Goal: Task Accomplishment & Management: Complete application form

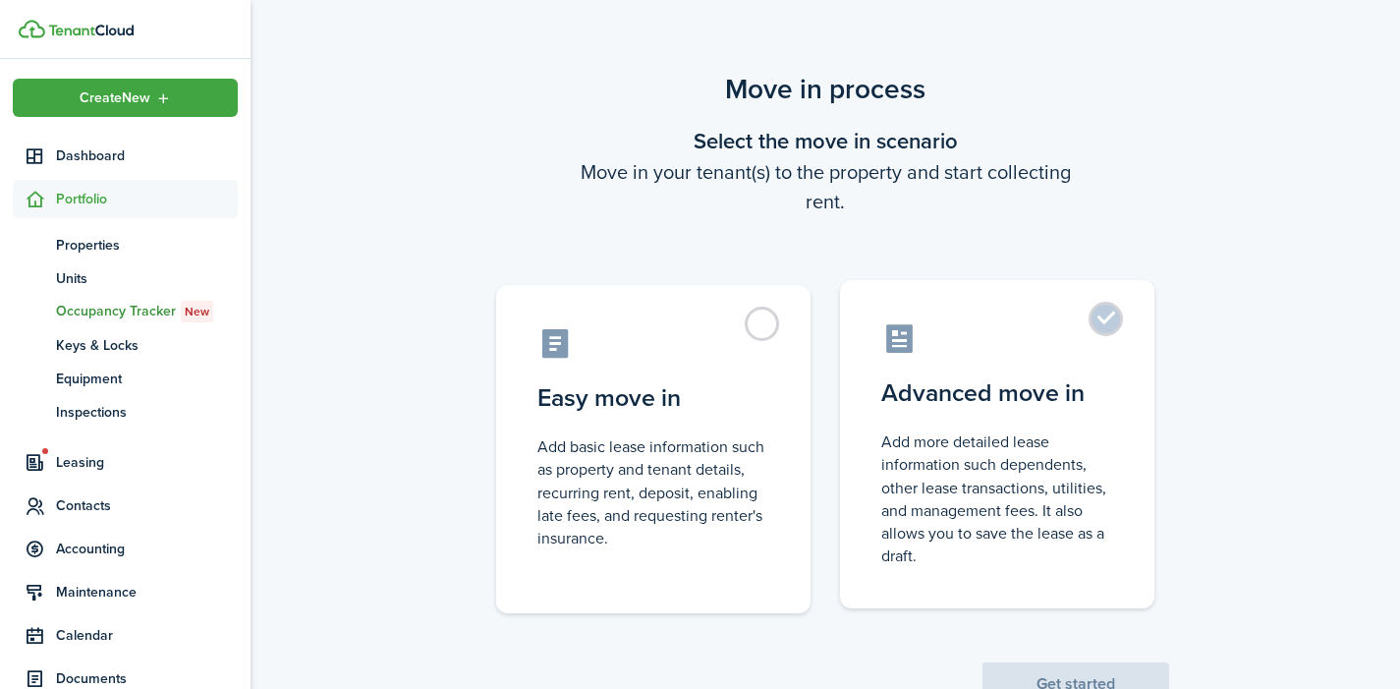
click at [1113, 315] on label "Advanced move in Add more detailed lease information such dependents, other lea…" at bounding box center [997, 444] width 314 height 328
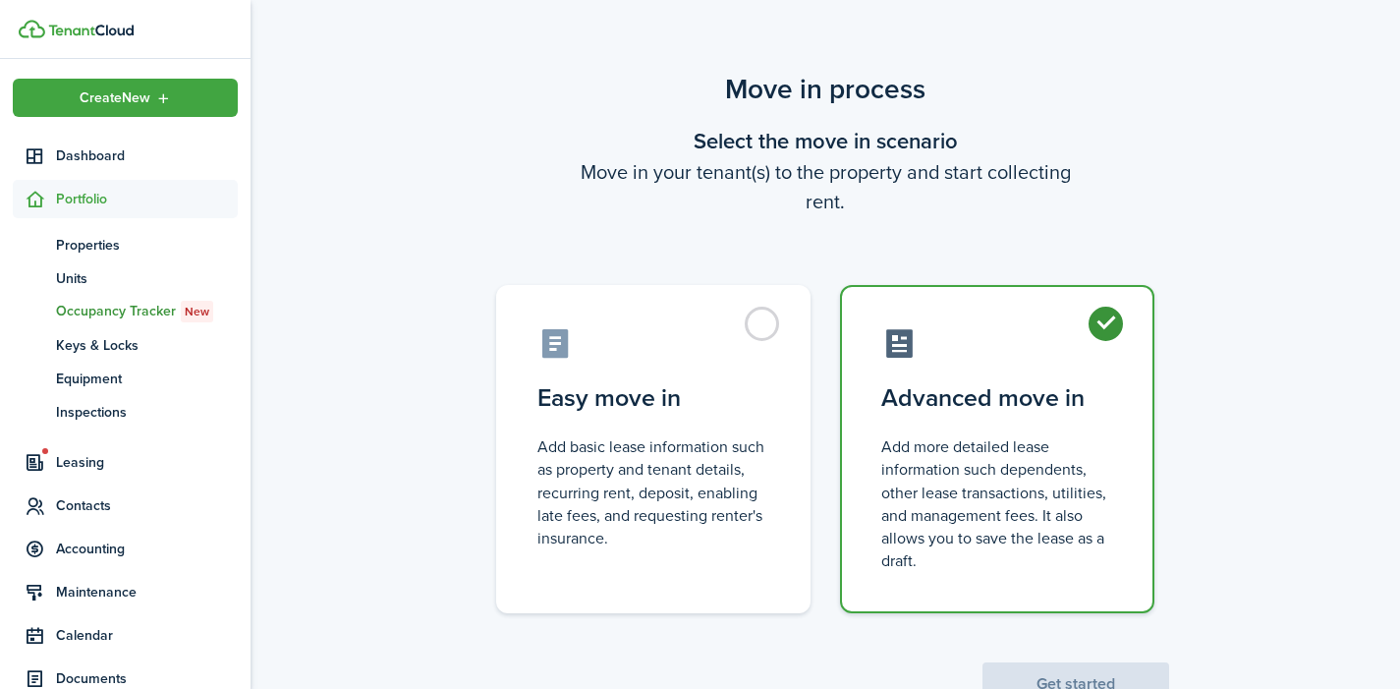
radio input "true"
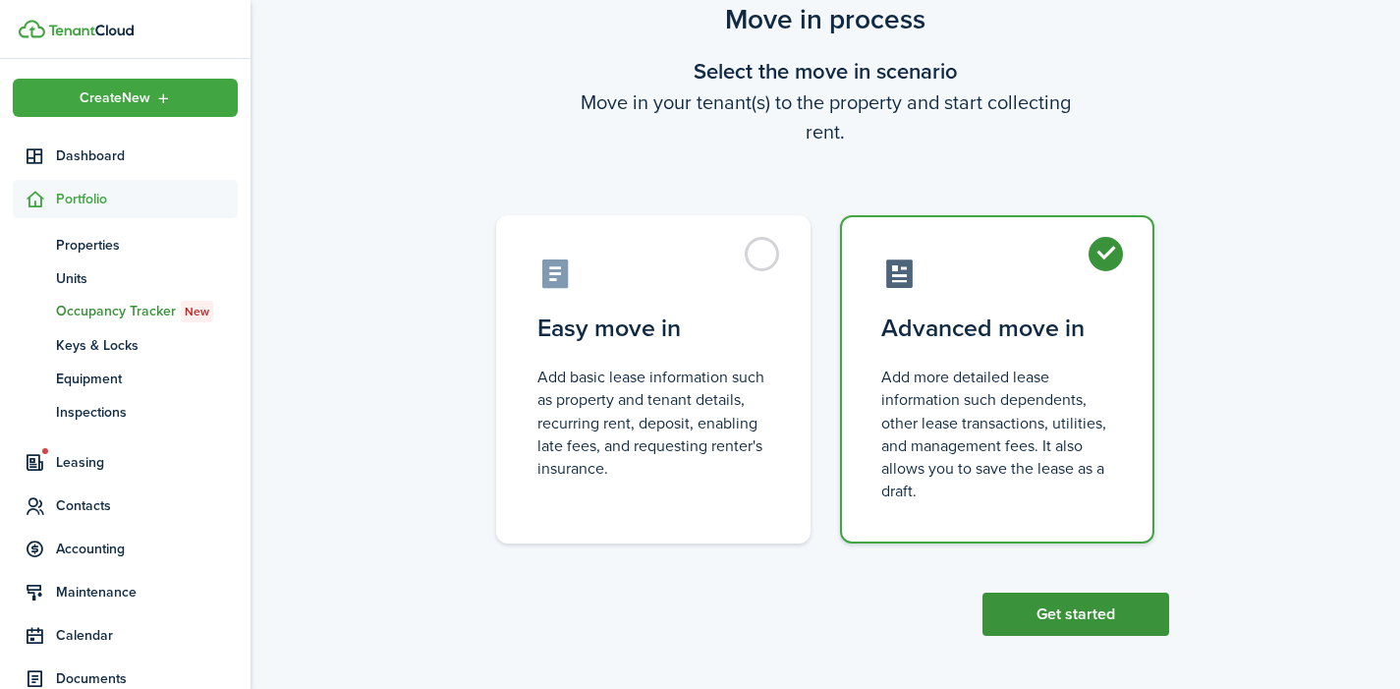
click at [1061, 611] on button "Get started" at bounding box center [1076, 614] width 187 height 43
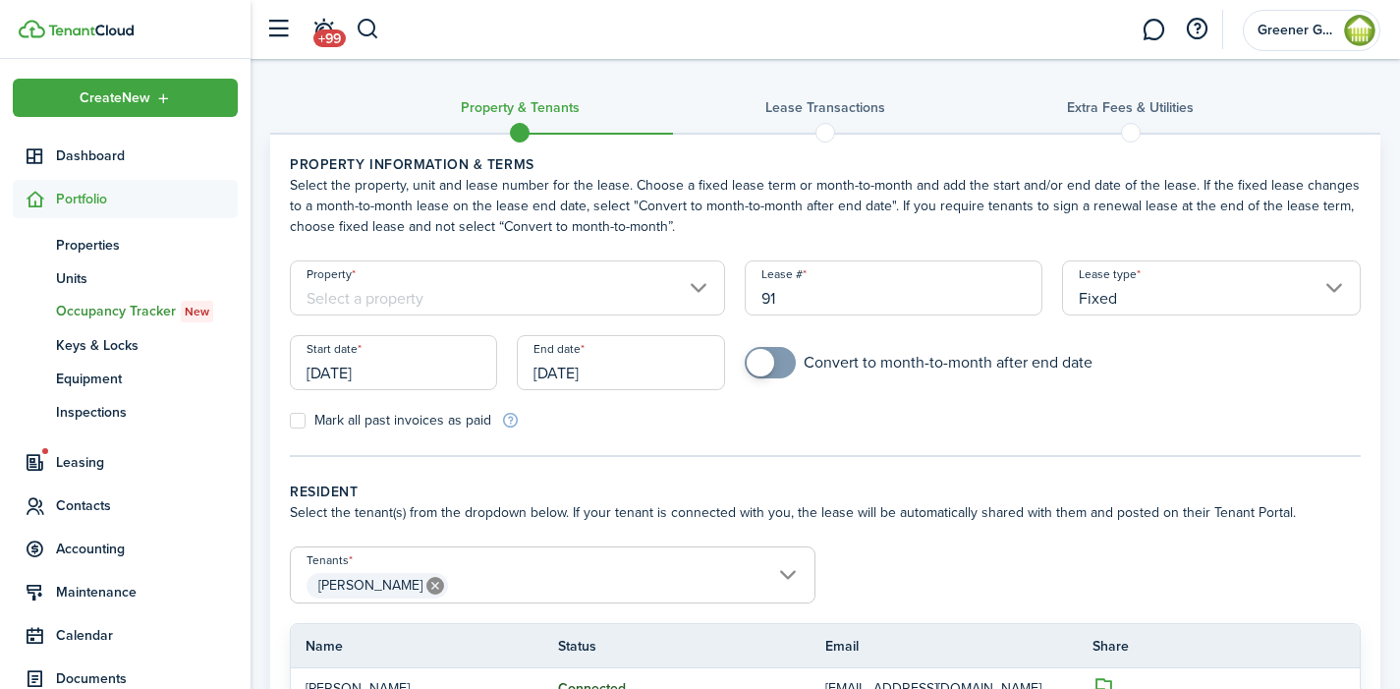
click at [526, 296] on input "Property" at bounding box center [507, 287] width 435 height 55
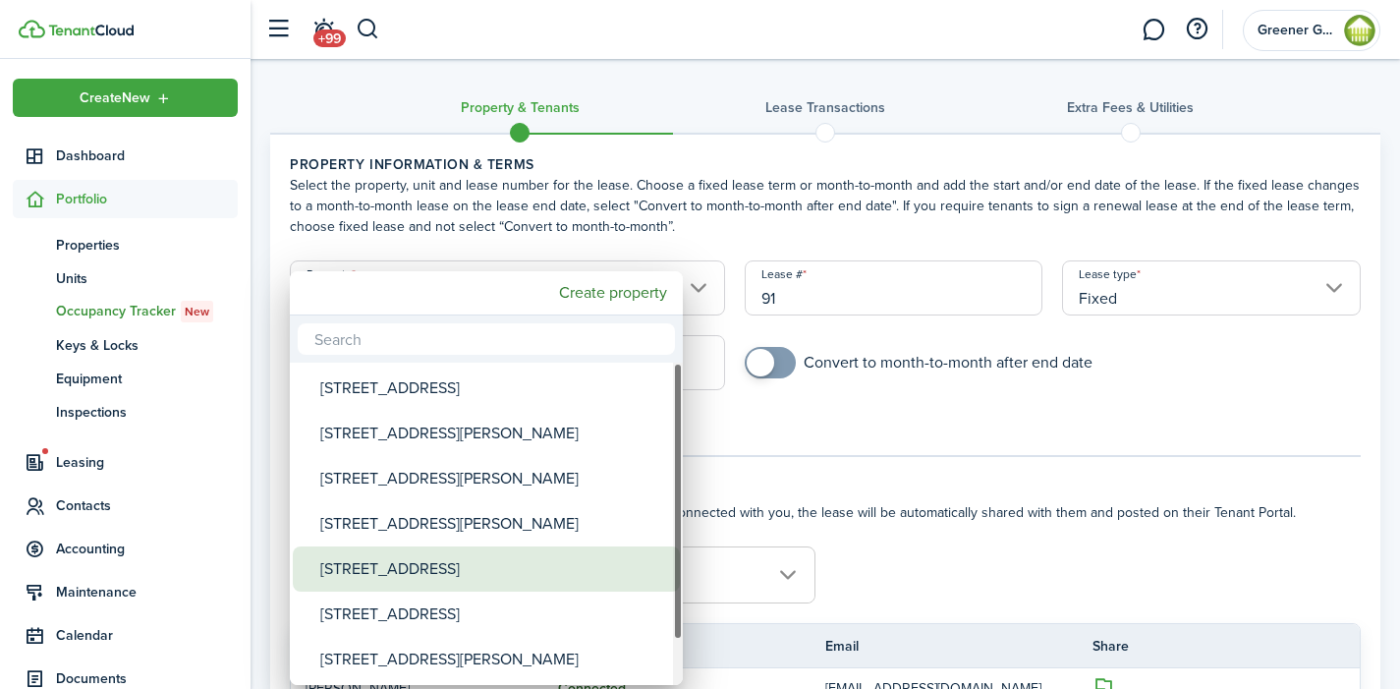
click at [461, 570] on div "[STREET_ADDRESS]" at bounding box center [494, 568] width 348 height 45
type input "[STREET_ADDRESS]"
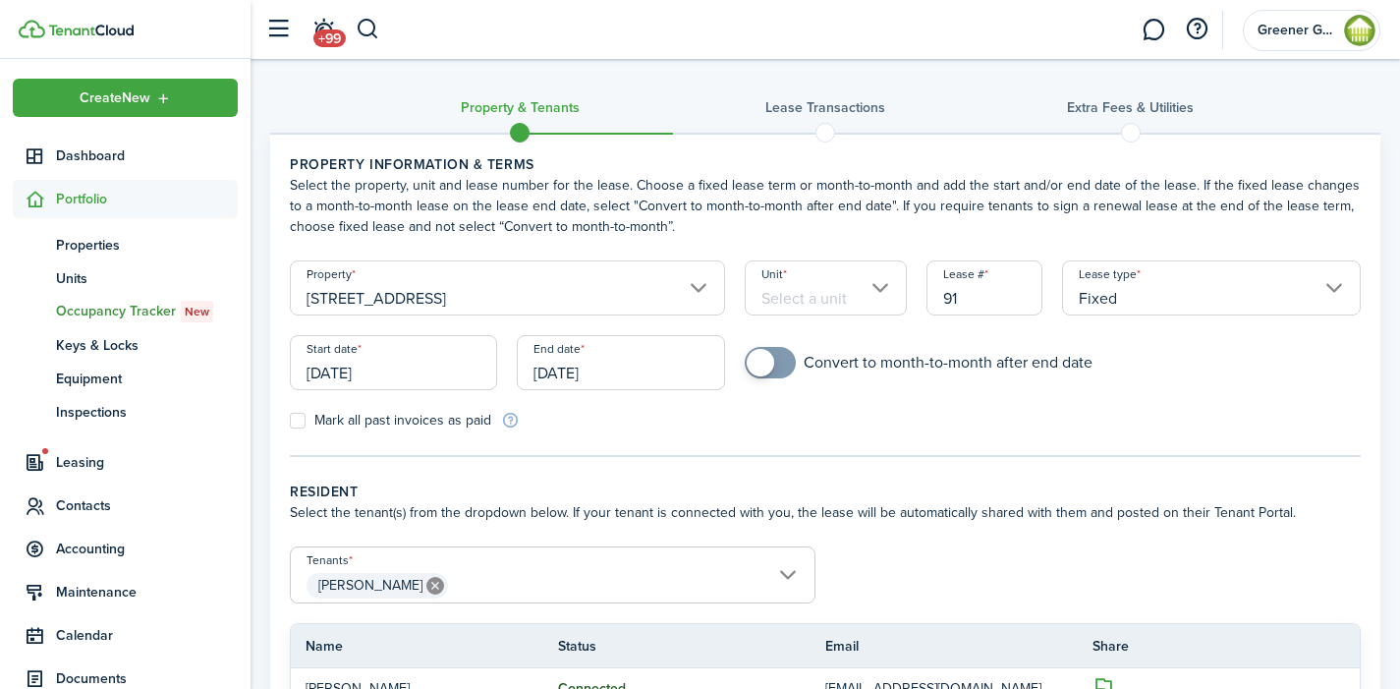
click at [846, 288] on input "Unit" at bounding box center [826, 287] width 162 height 55
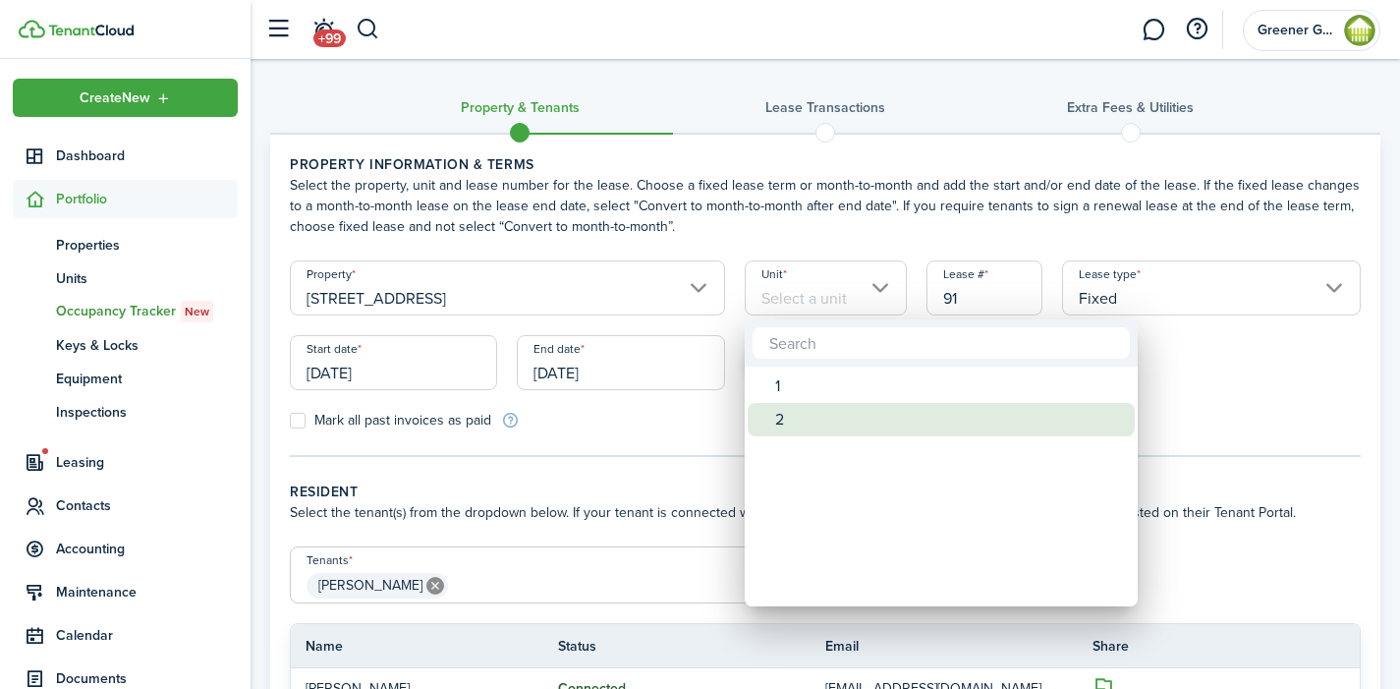
click at [805, 421] on div "2" at bounding box center [949, 419] width 348 height 33
type input "2"
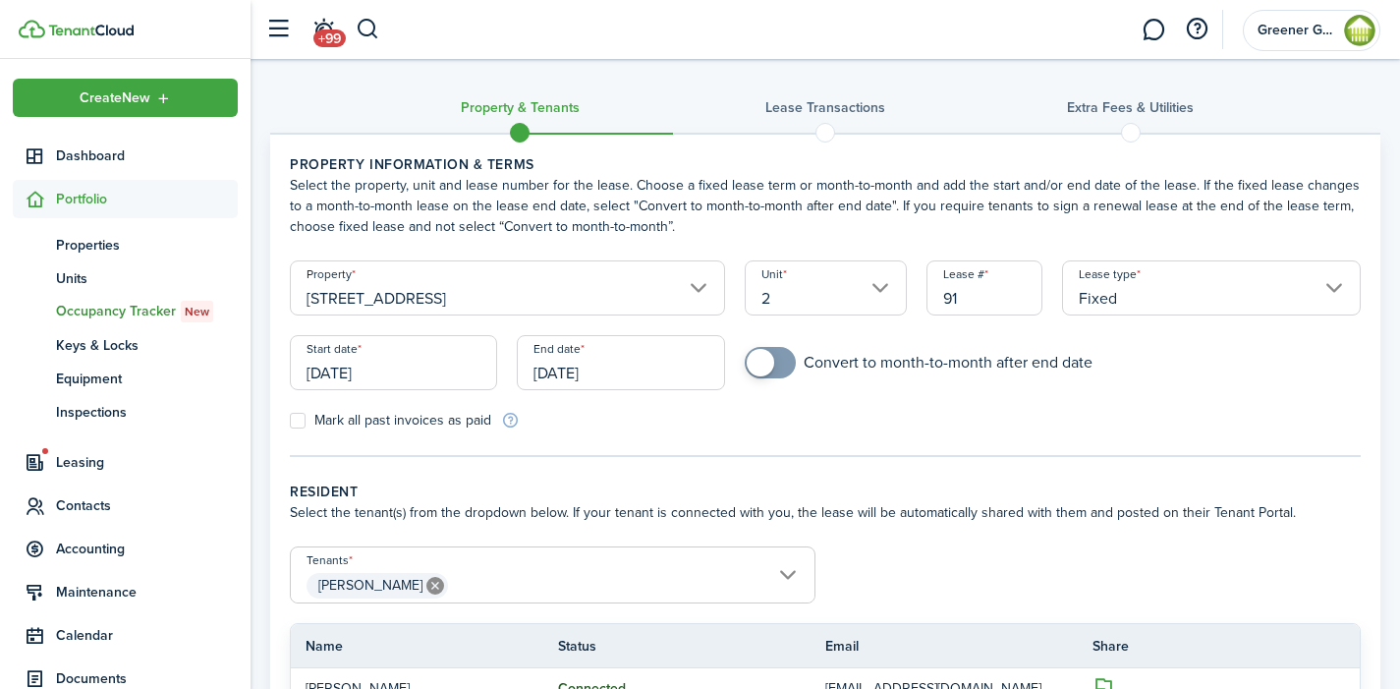
click at [413, 368] on input "[DATE]" at bounding box center [393, 362] width 207 height 55
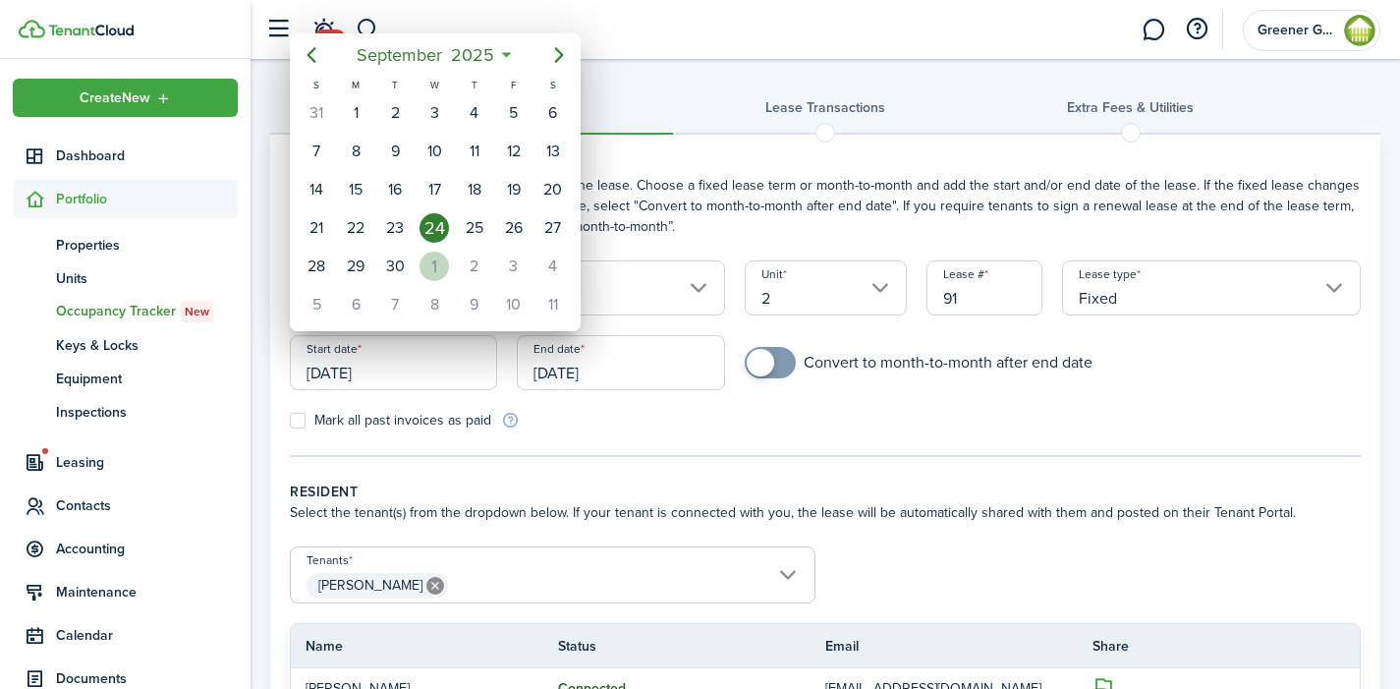
click at [426, 266] on div "1" at bounding box center [434, 266] width 29 height 29
type input "[DATE]"
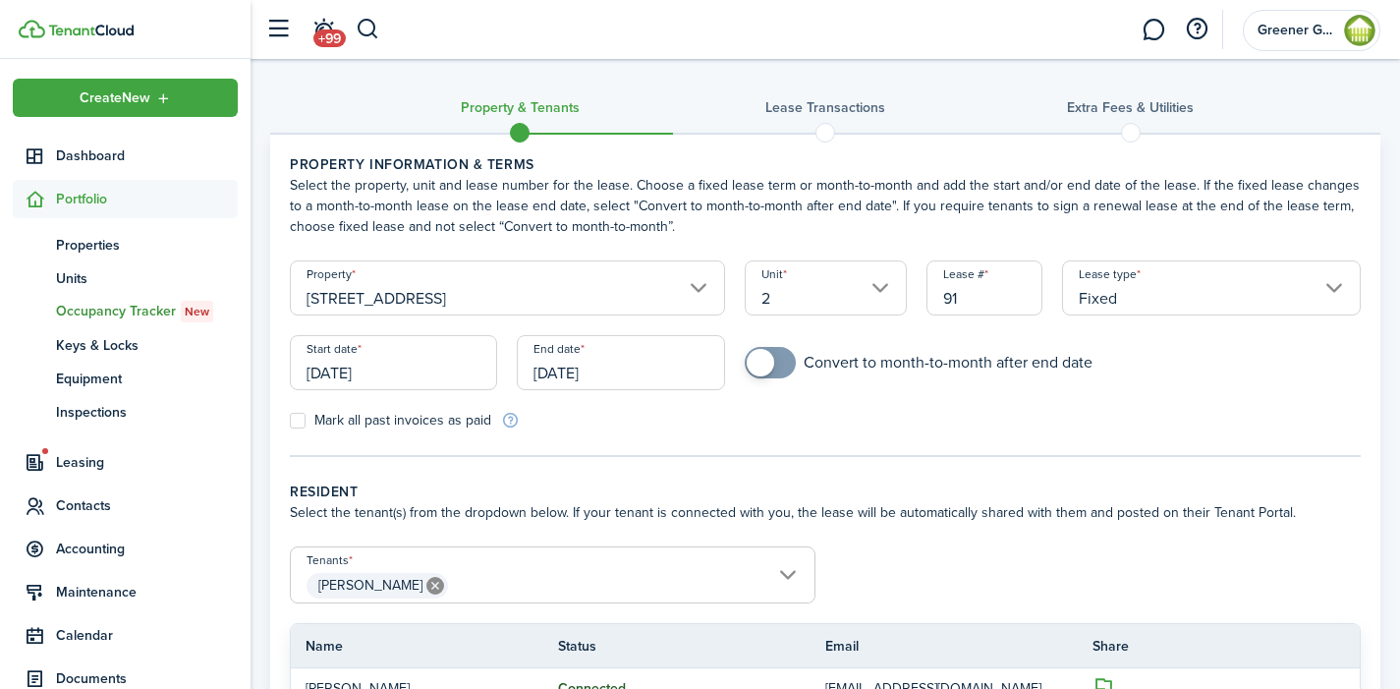
click at [741, 359] on div "Convert to month-to-month after end date" at bounding box center [1053, 372] width 637 height 51
checkbox input "true"
click at [758, 363] on span at bounding box center [761, 363] width 28 height 28
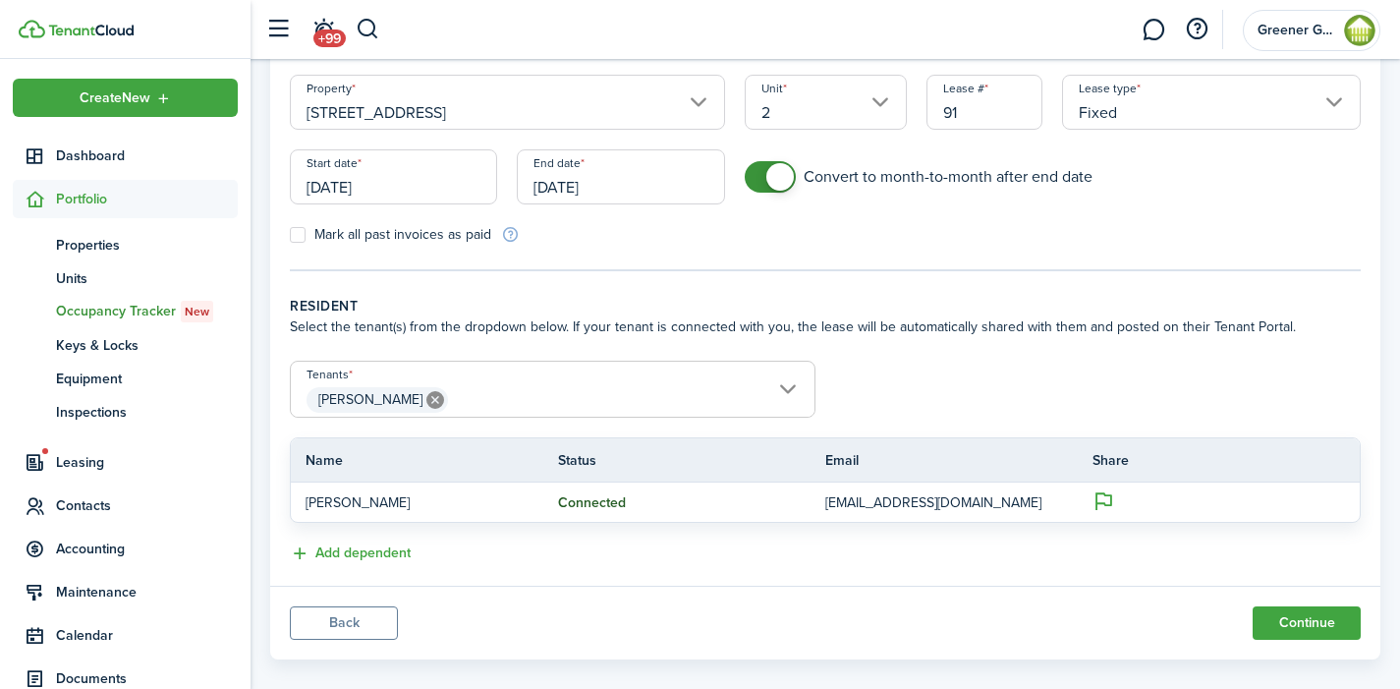
scroll to position [210, 0]
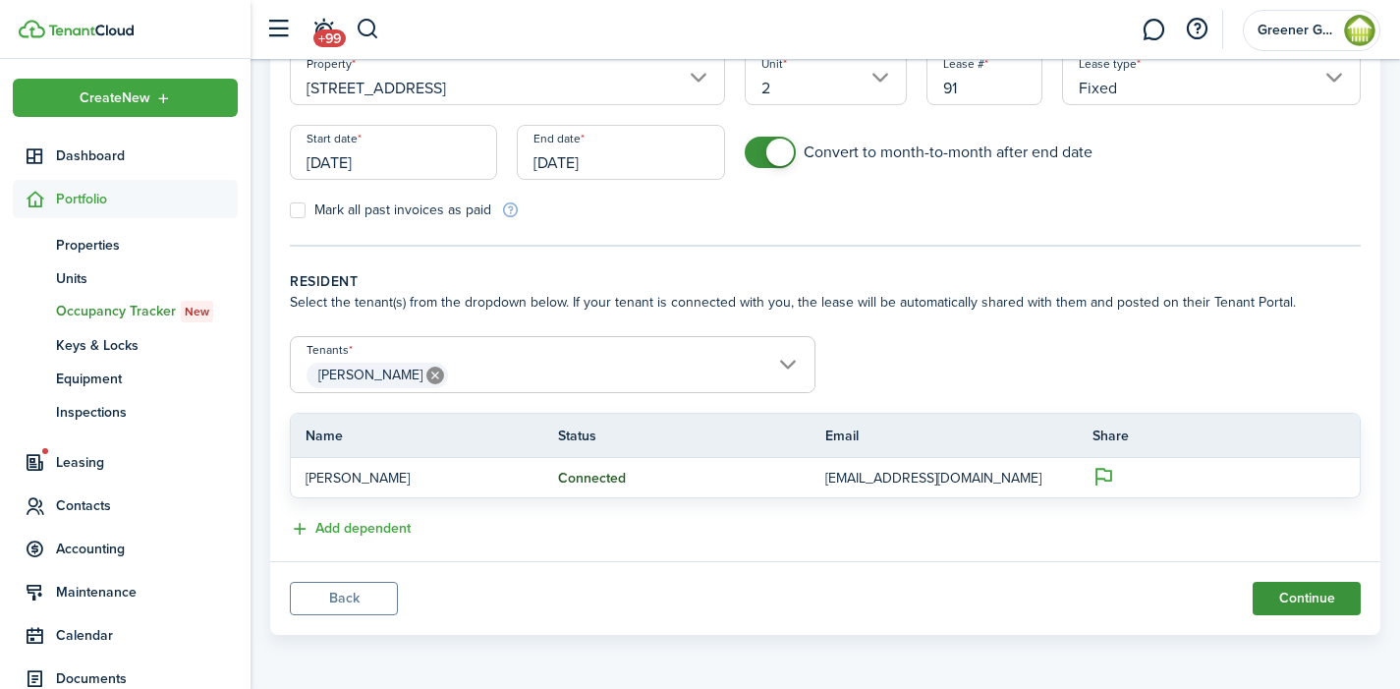
click at [1294, 603] on button "Continue" at bounding box center [1307, 598] width 108 height 33
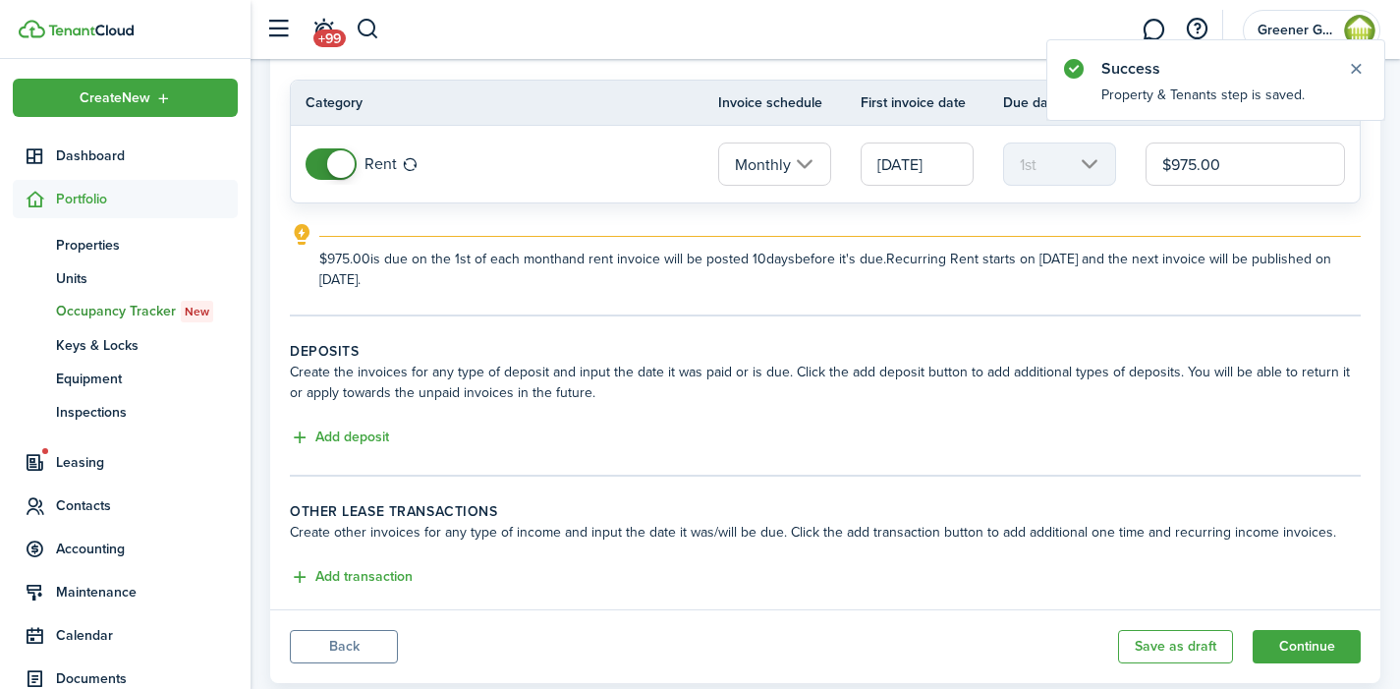
scroll to position [164, 0]
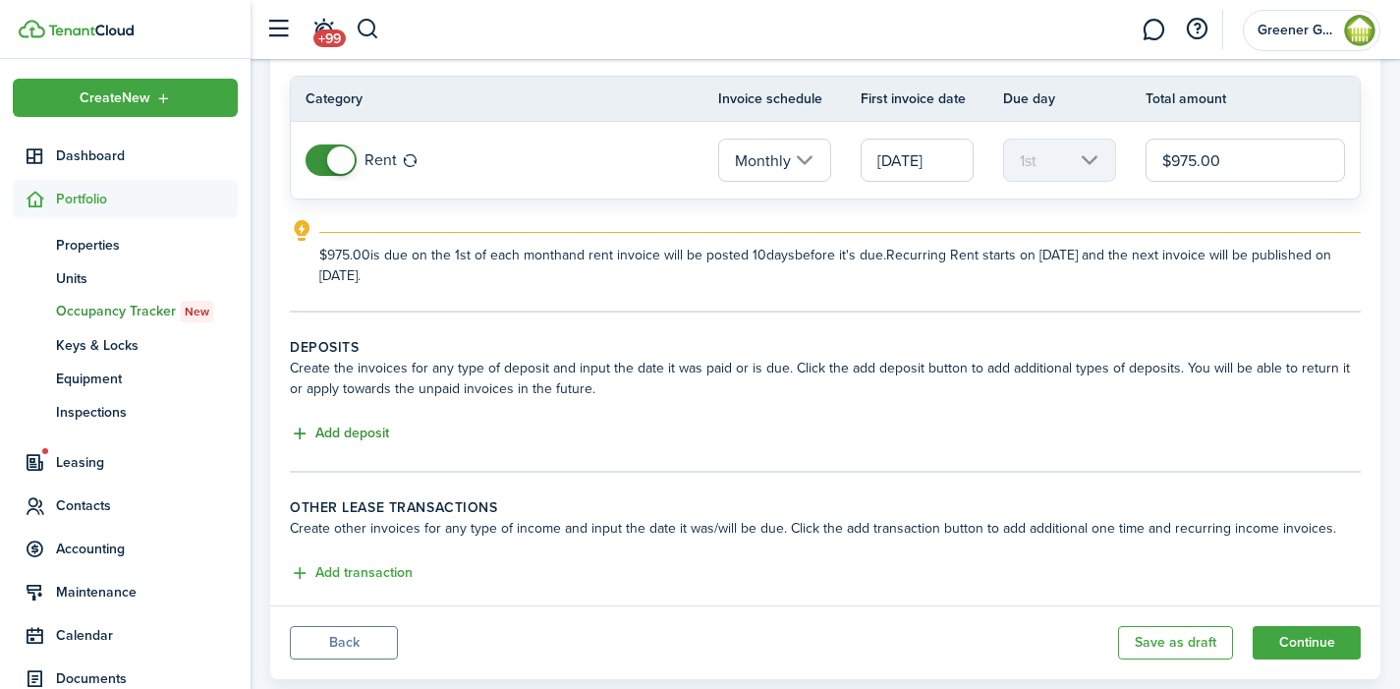
click at [327, 433] on button "Add deposit" at bounding box center [339, 434] width 99 height 23
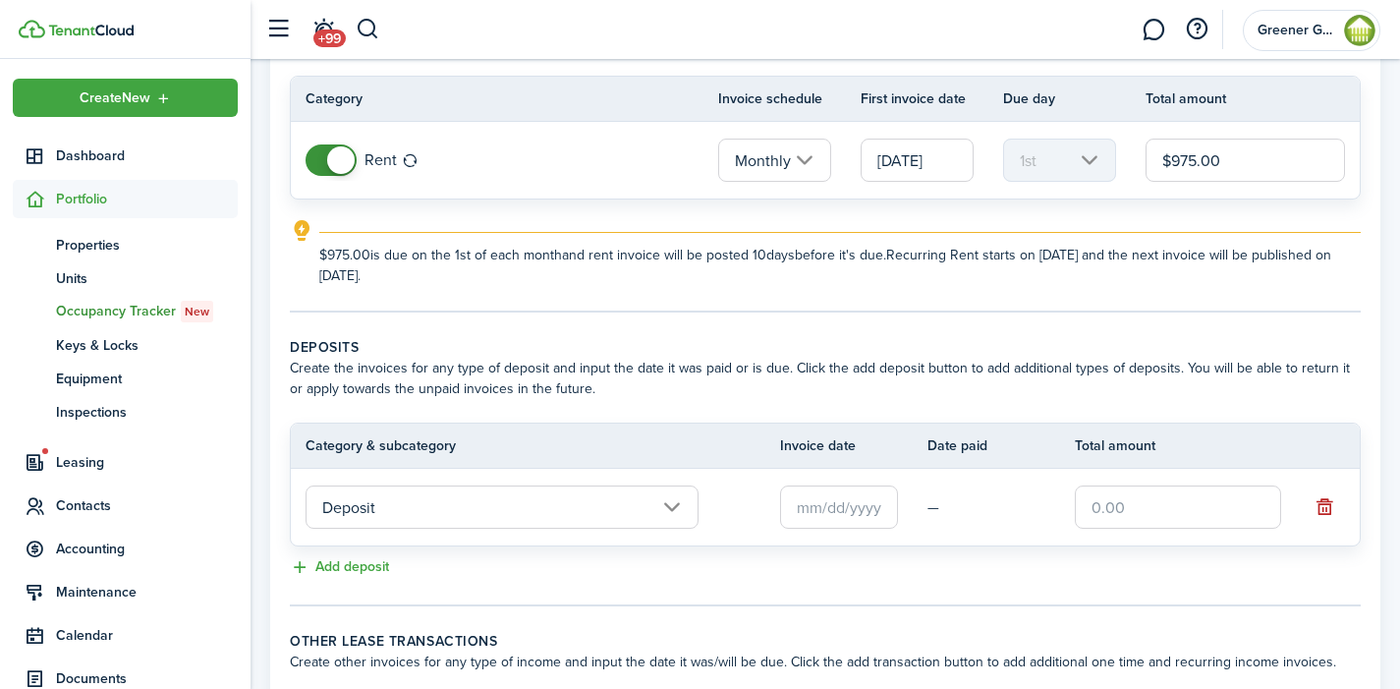
click at [550, 511] on input "Deposit" at bounding box center [502, 506] width 393 height 43
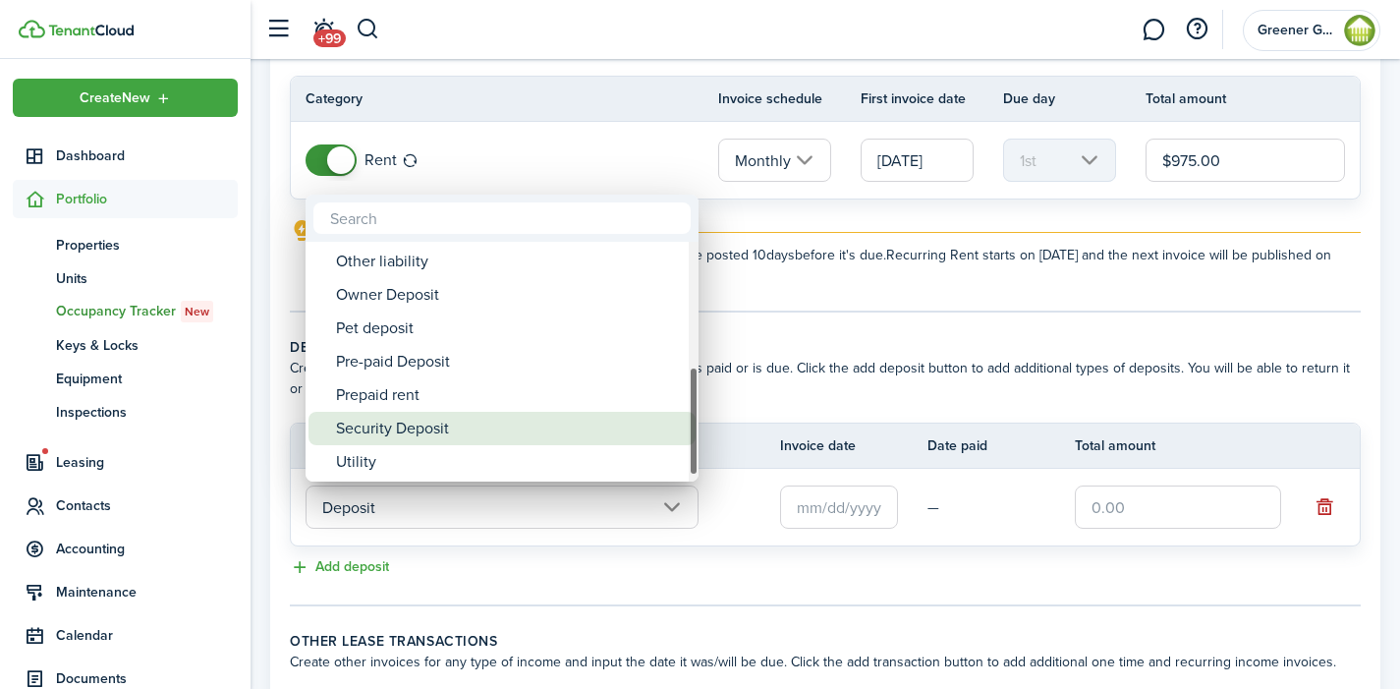
click at [438, 428] on div "Security Deposit" at bounding box center [510, 428] width 348 height 33
type input "Deposit / Security Deposit"
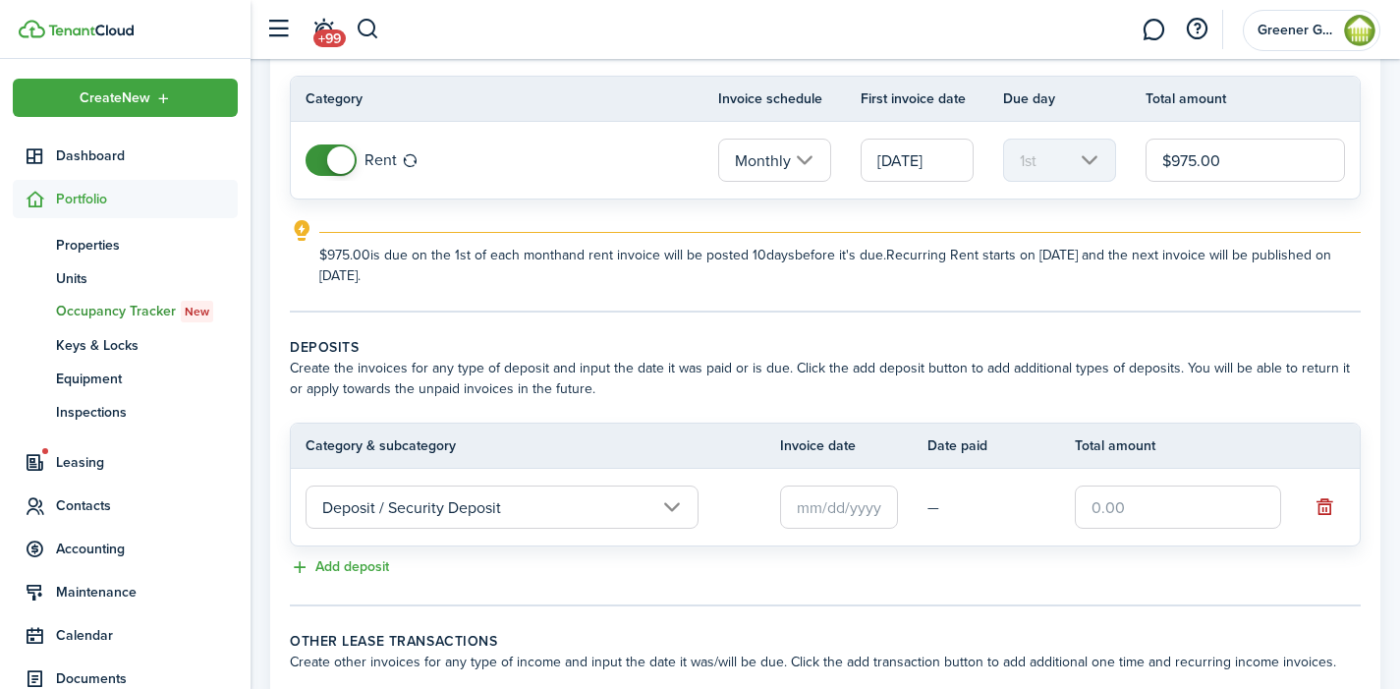
click at [818, 513] on input "text" at bounding box center [839, 506] width 118 height 43
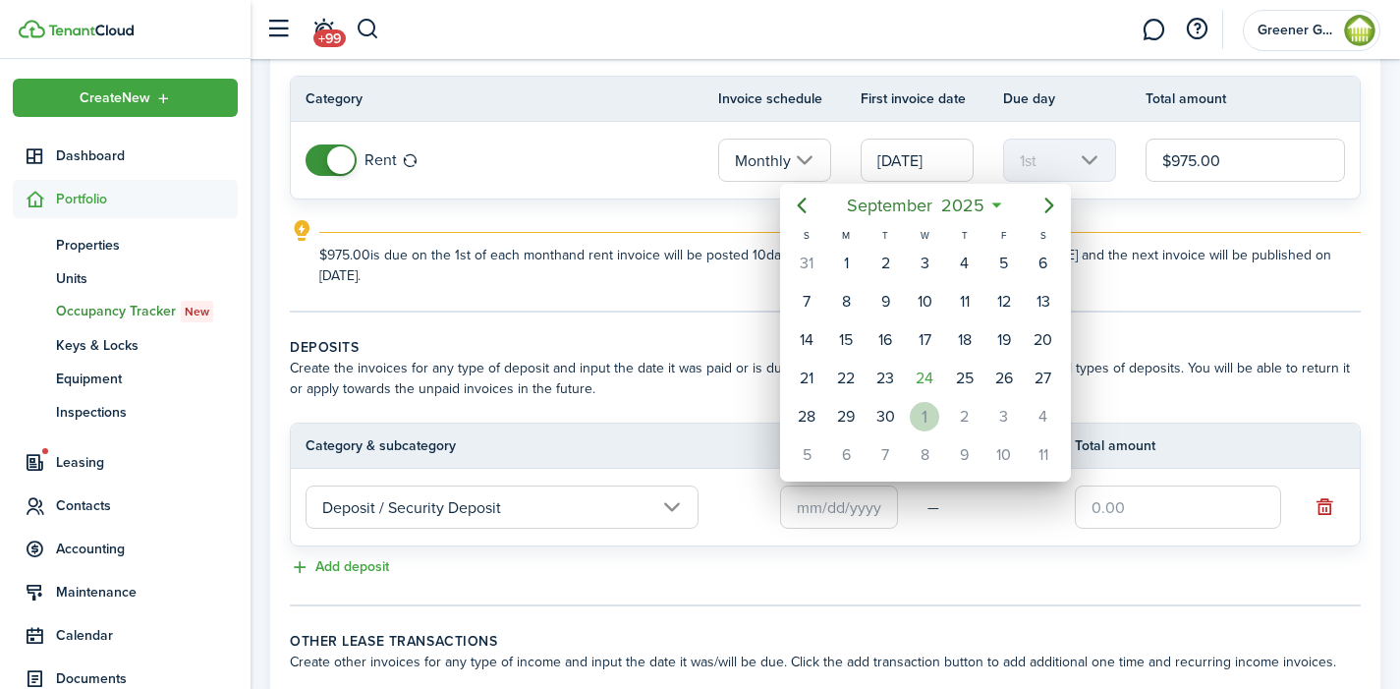
click at [923, 414] on div "1" at bounding box center [924, 416] width 29 height 29
type input "[DATE]"
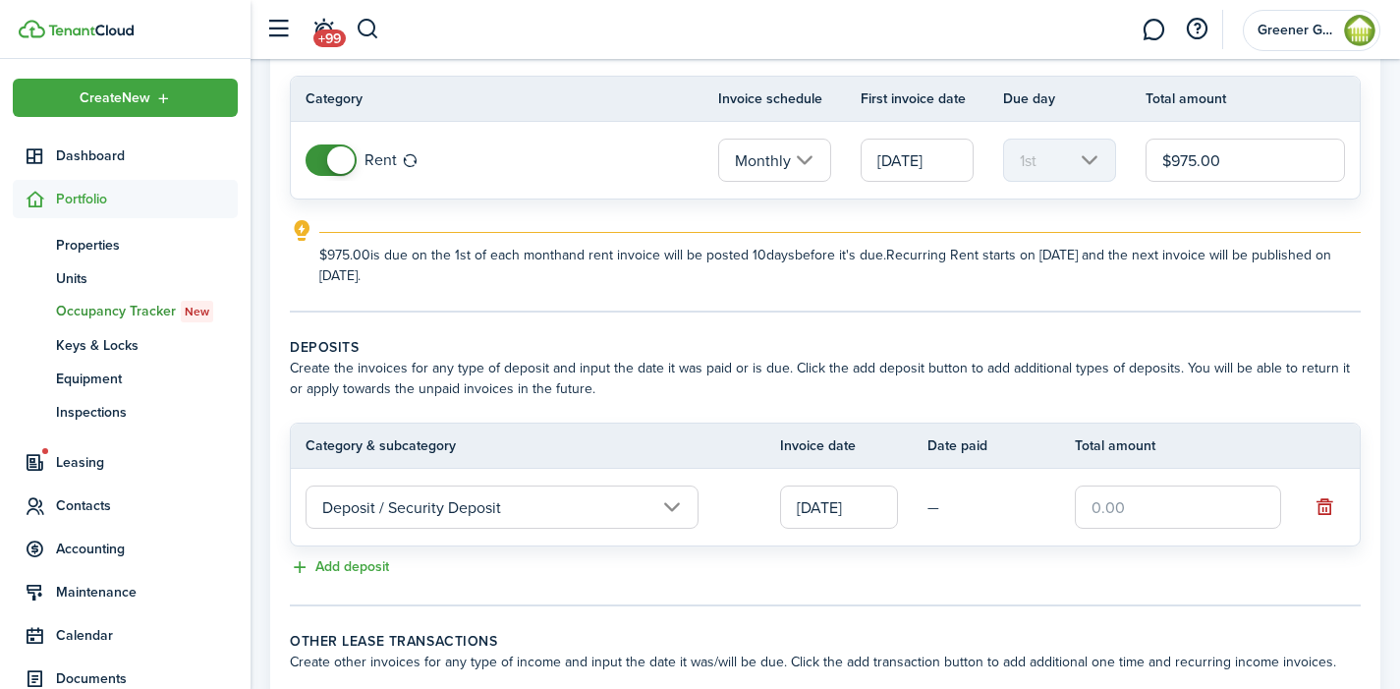
scroll to position [0, 0]
click at [1155, 505] on input "text" at bounding box center [1178, 506] width 206 height 43
type input "$975.00"
click at [611, 590] on tc-wizard-step "Deposits Create the invoices for any type of deposit and input the date it was …" at bounding box center [825, 471] width 1071 height 269
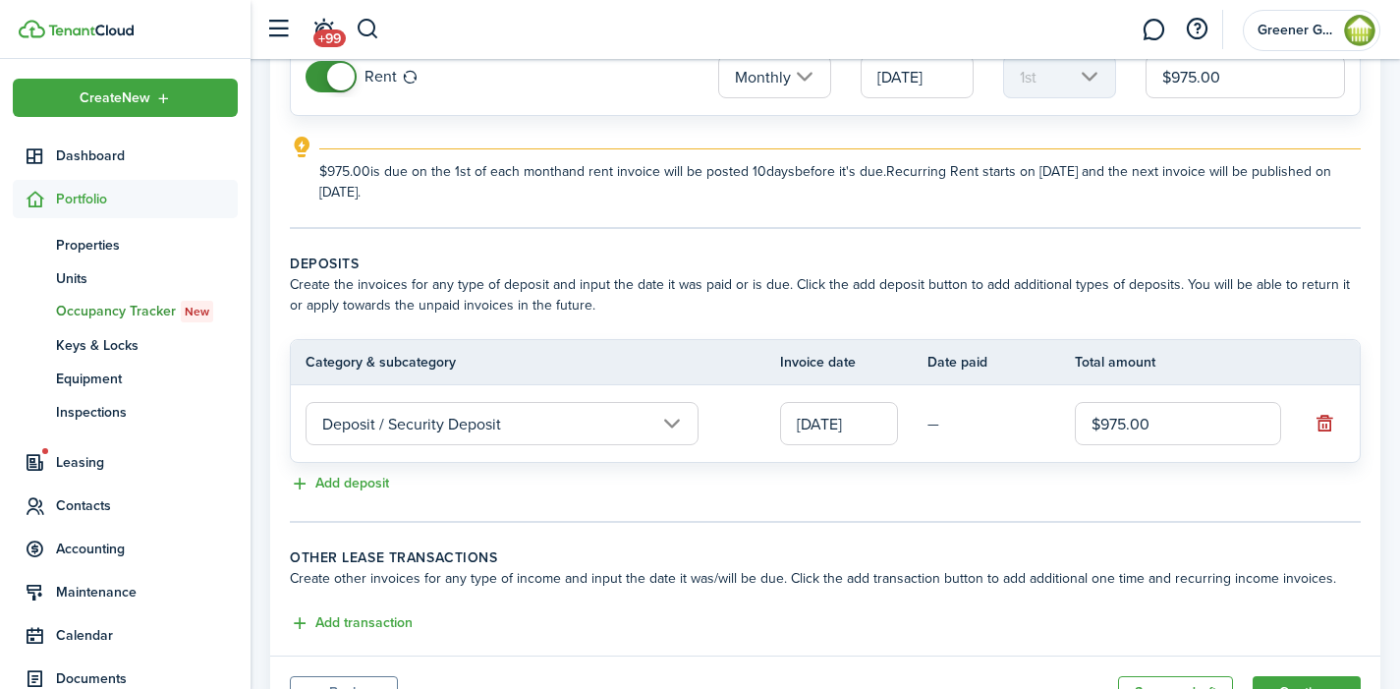
scroll to position [342, 0]
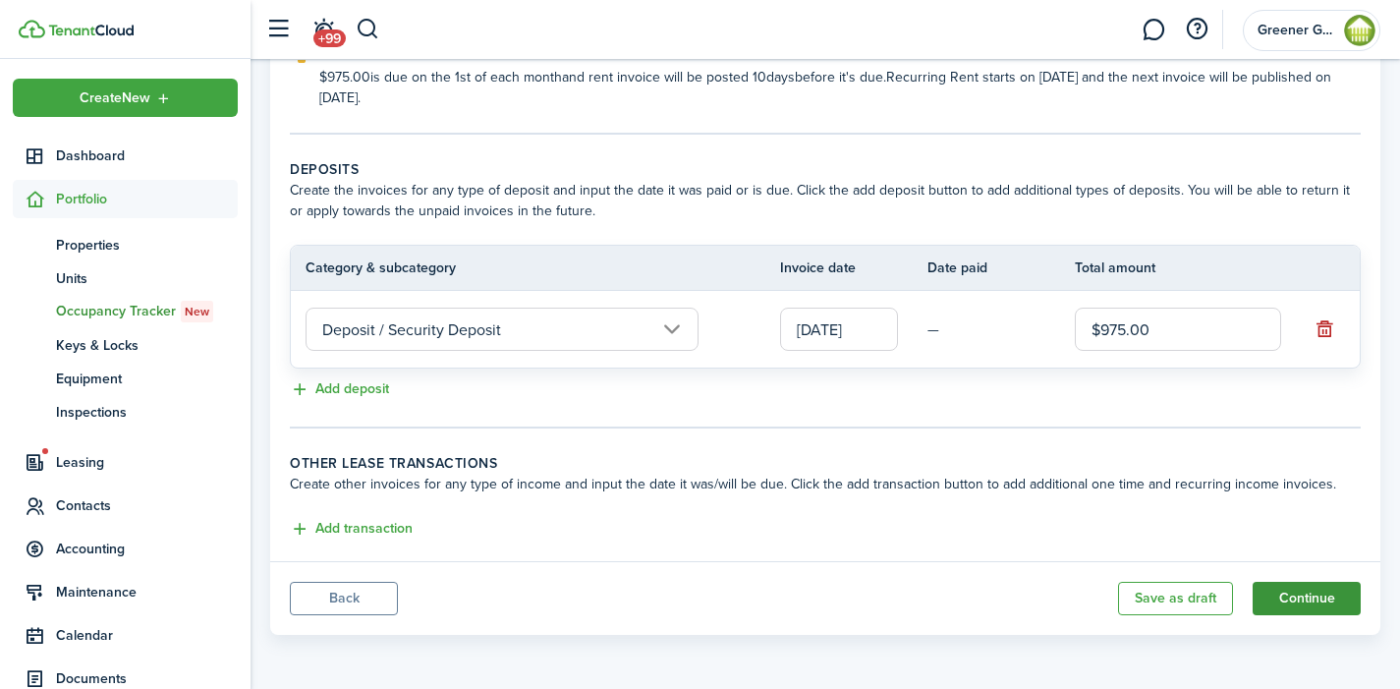
click at [1291, 593] on button "Continue" at bounding box center [1307, 598] width 108 height 33
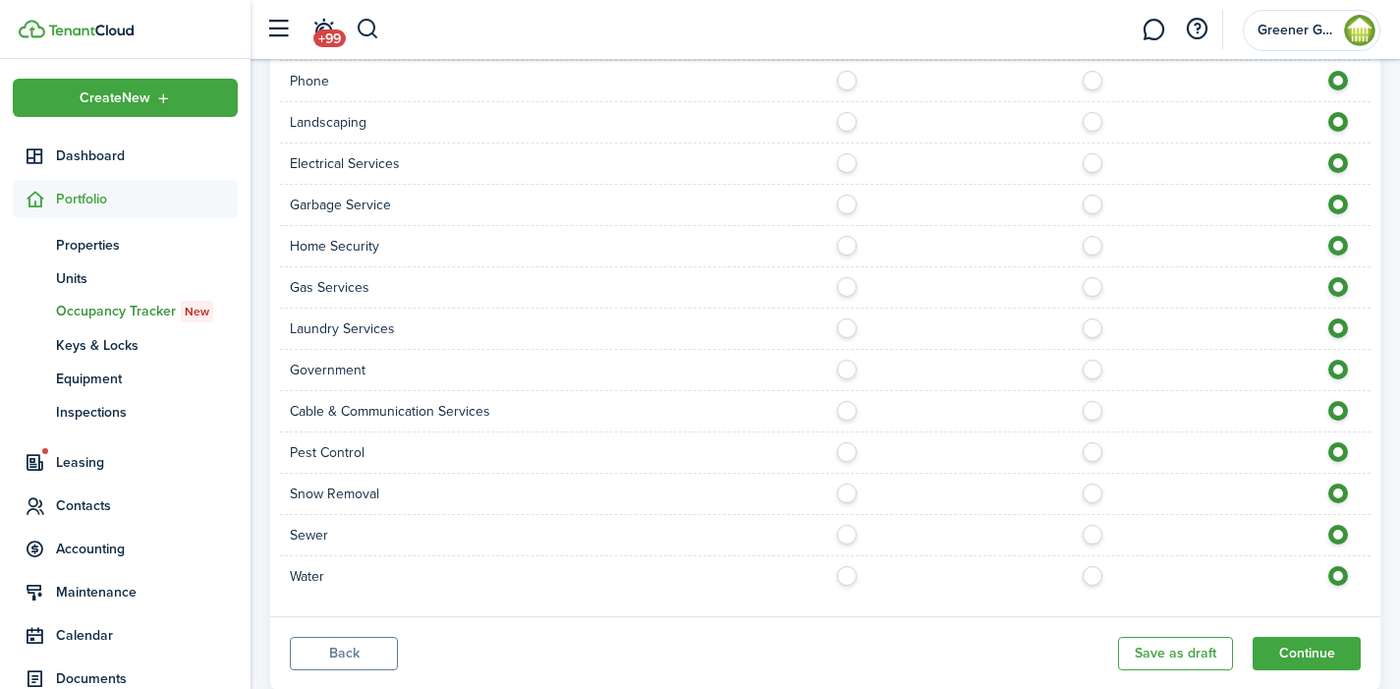
scroll to position [1478, 0]
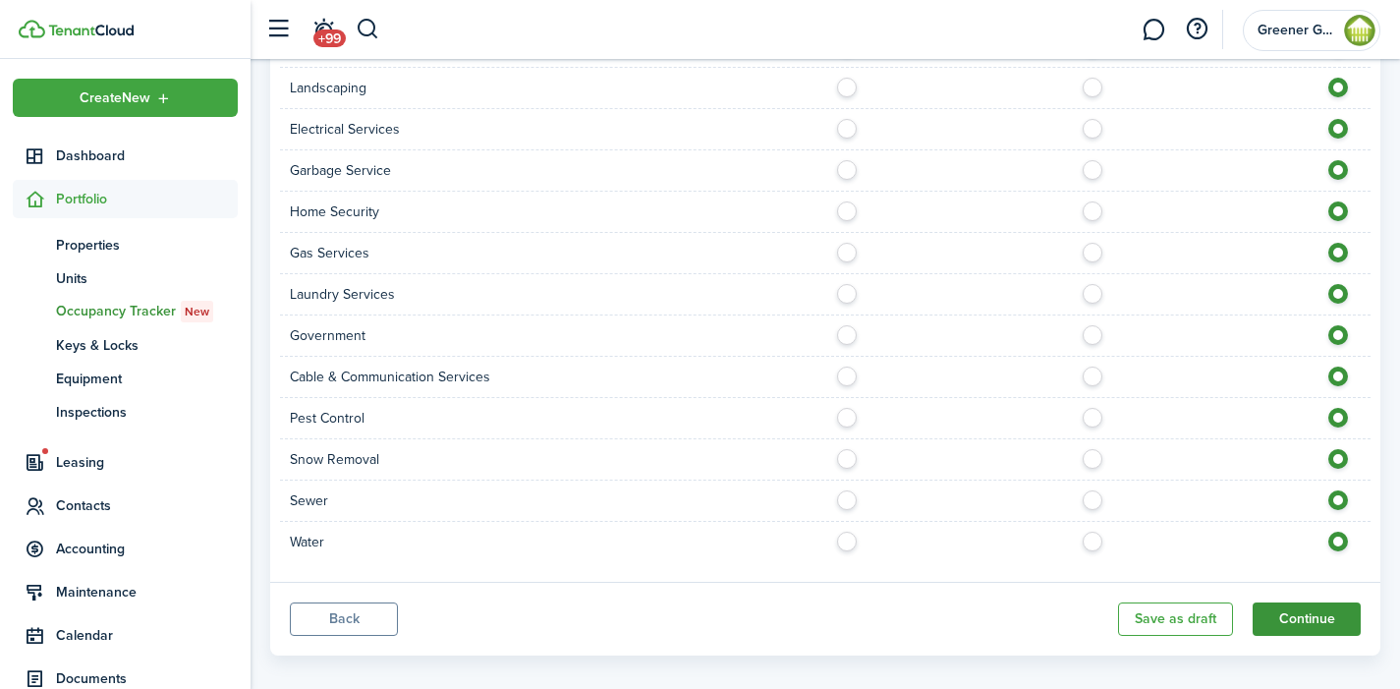
click at [1327, 602] on button "Continue" at bounding box center [1307, 618] width 108 height 33
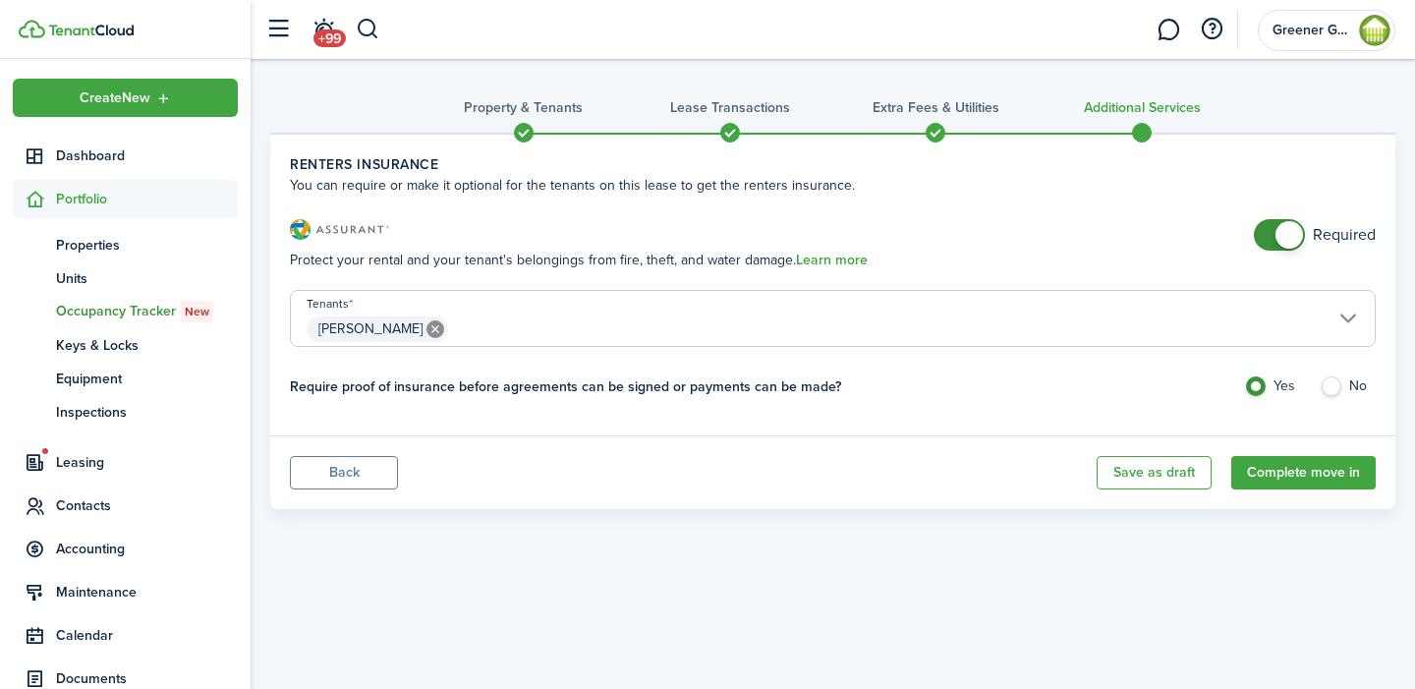
click at [1334, 391] on label "No" at bounding box center [1348, 390] width 56 height 29
radio input "false"
radio input "true"
click at [1292, 473] on button "Complete move in" at bounding box center [1303, 472] width 144 height 33
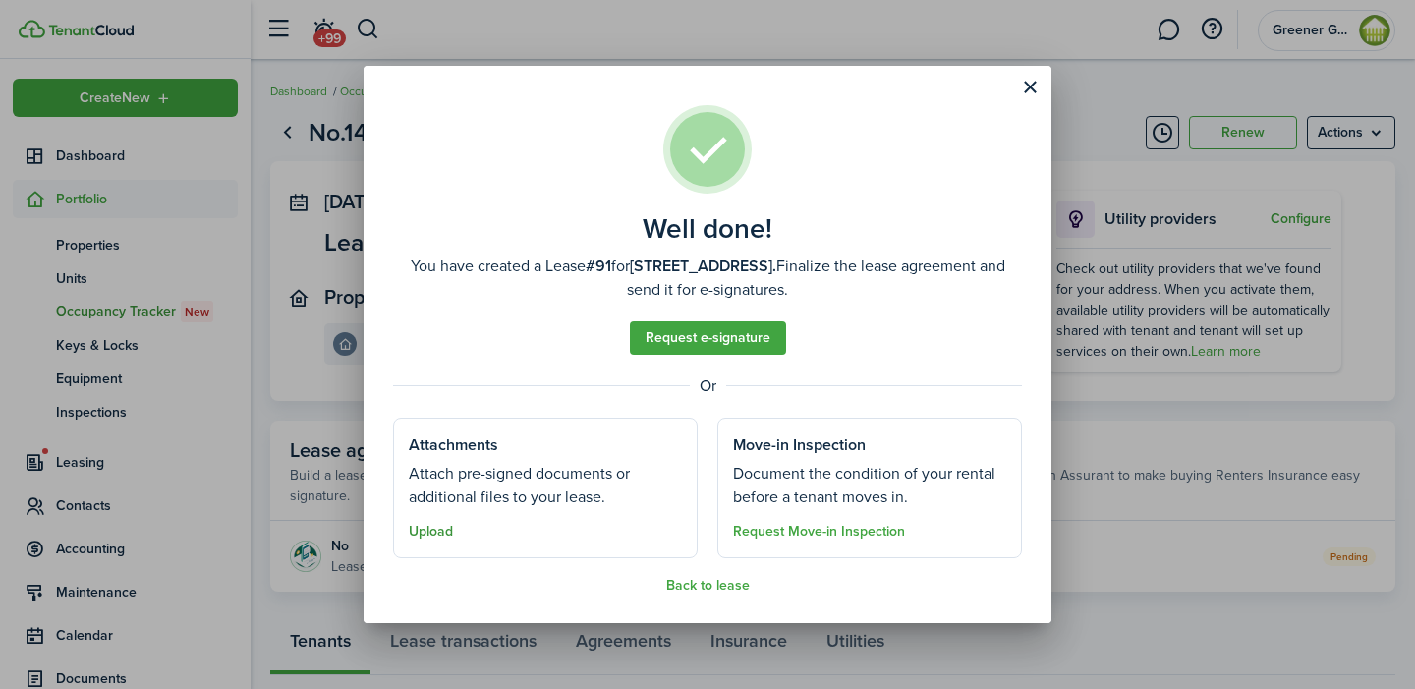
click at [436, 536] on button "Upload" at bounding box center [431, 532] width 44 height 16
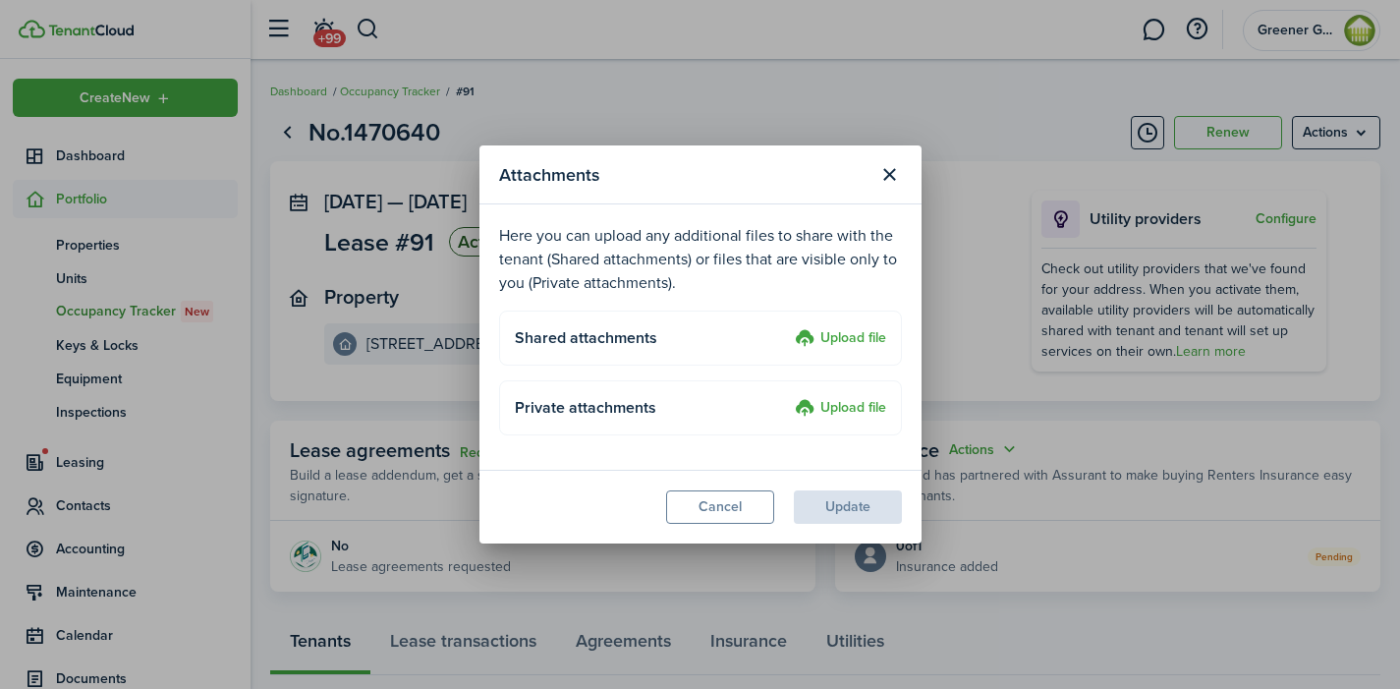
click at [833, 336] on label "Upload file" at bounding box center [840, 339] width 91 height 24
click at [788, 327] on input "Upload file" at bounding box center [788, 327] width 0 height 0
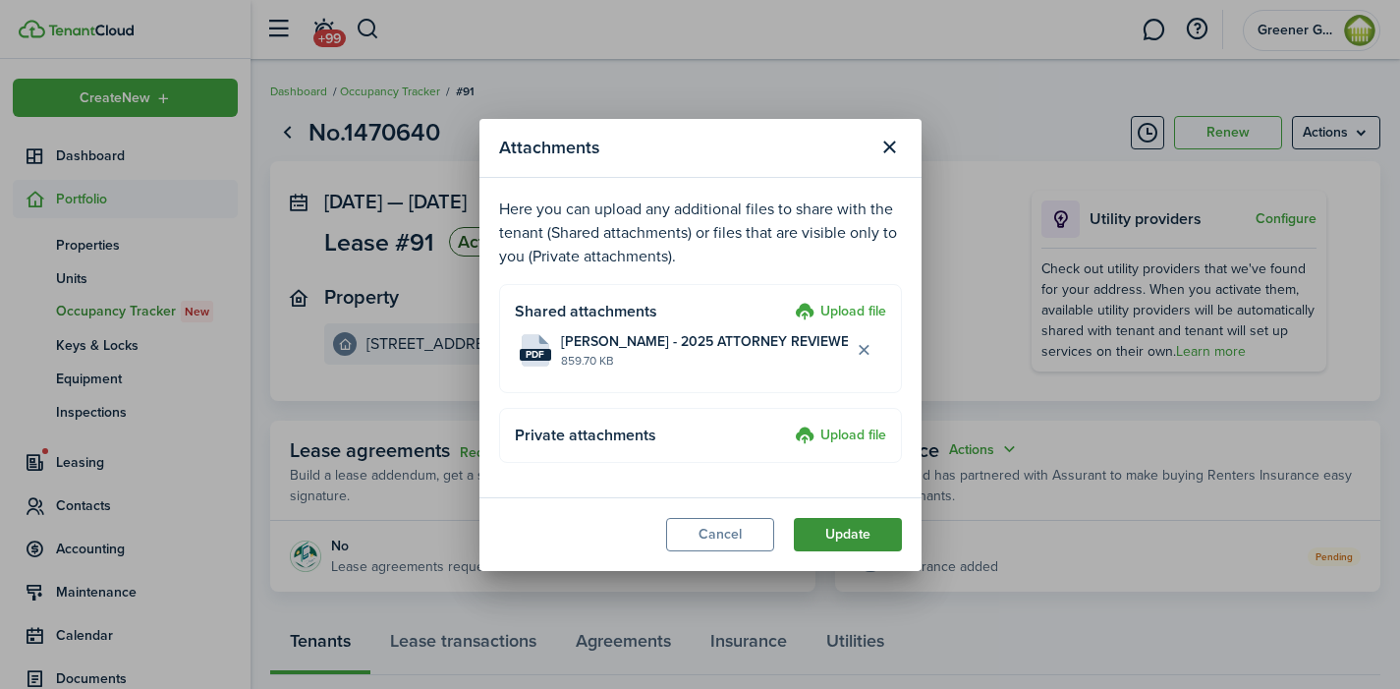
click at [839, 535] on button "Update" at bounding box center [848, 534] width 108 height 33
